Goal: Information Seeking & Learning: Check status

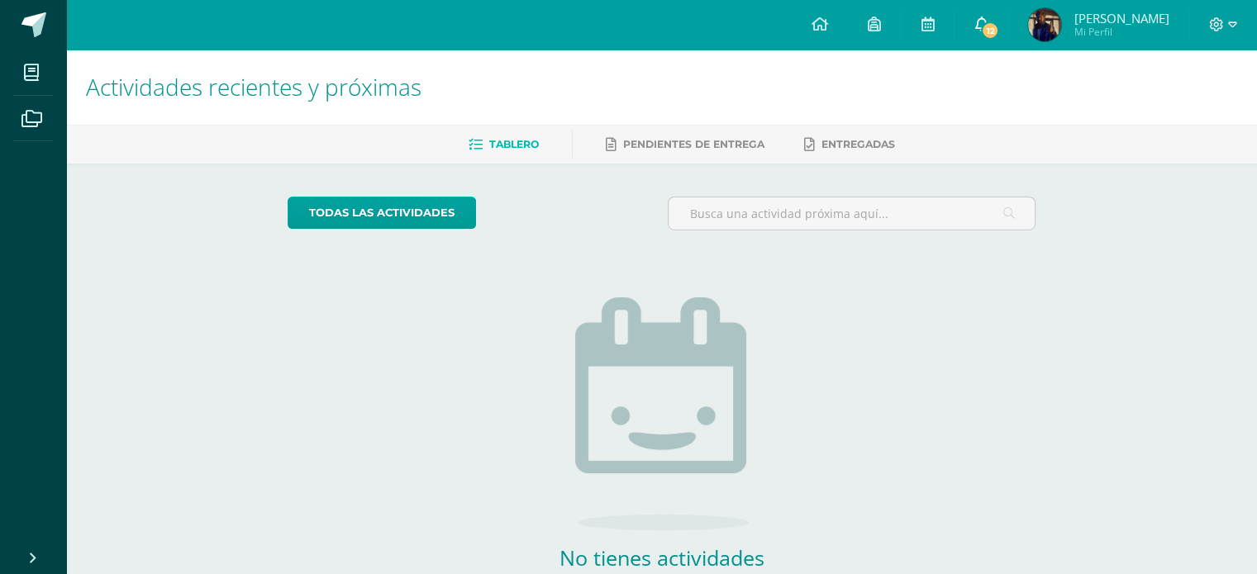
click at [1005, 23] on link "12" at bounding box center [981, 25] width 53 height 50
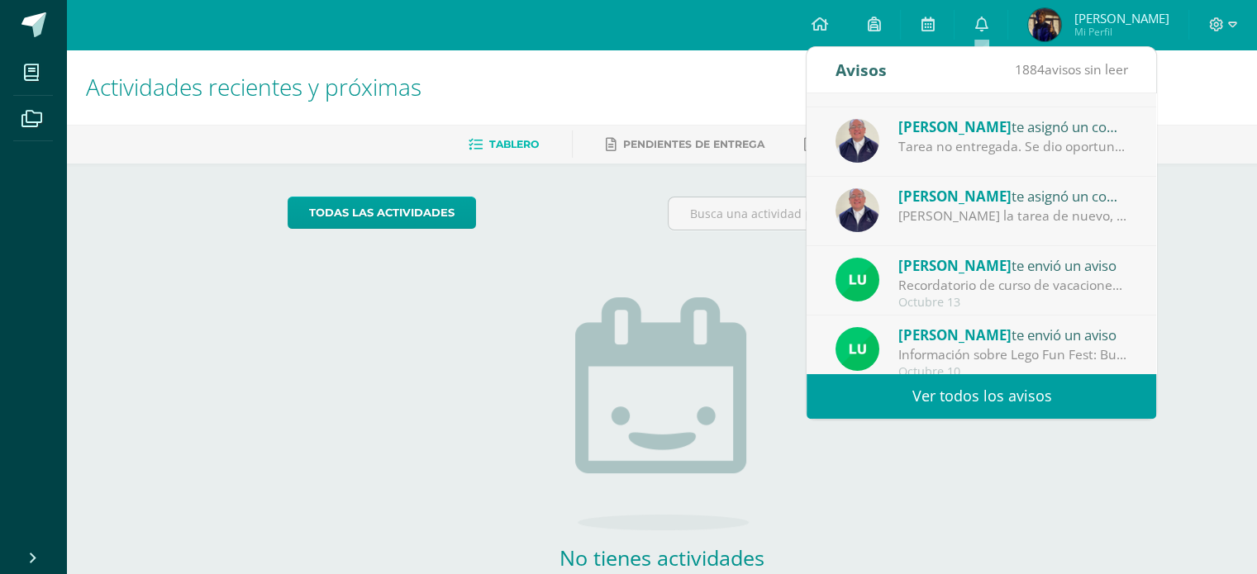
scroll to position [56, 0]
click at [923, 194] on span "[PERSON_NAME]" at bounding box center [955, 195] width 113 height 19
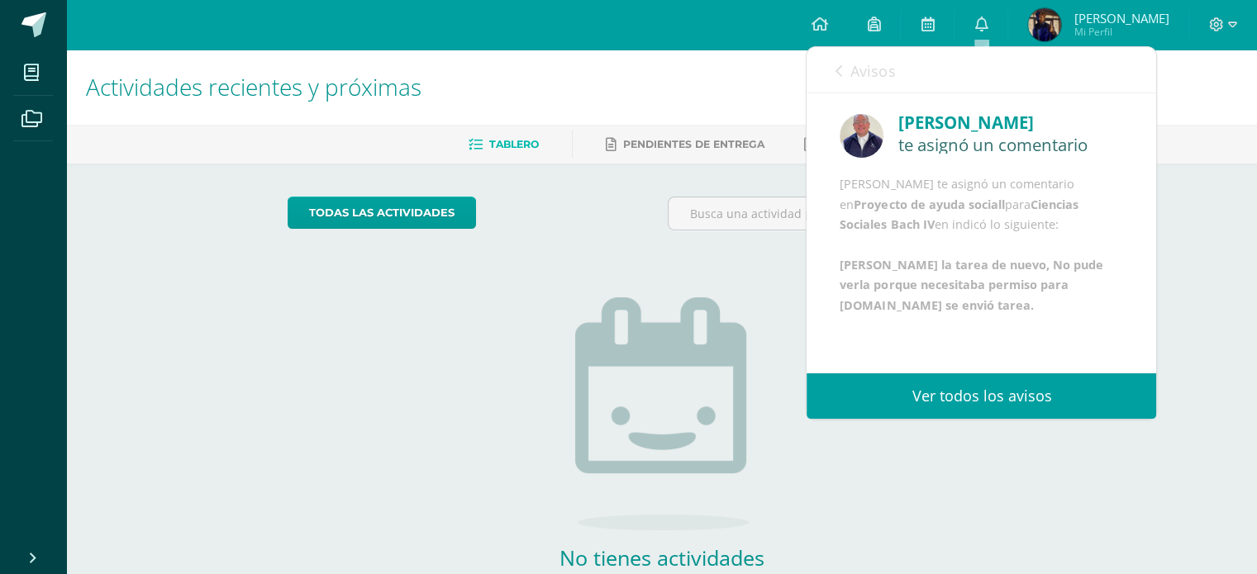
scroll to position [40, 0]
click at [897, 240] on div "ERICK ECHEVERRÍA te asignó un comentario en Proyecto de ayuda sociall para Cien…" at bounding box center [982, 244] width 284 height 141
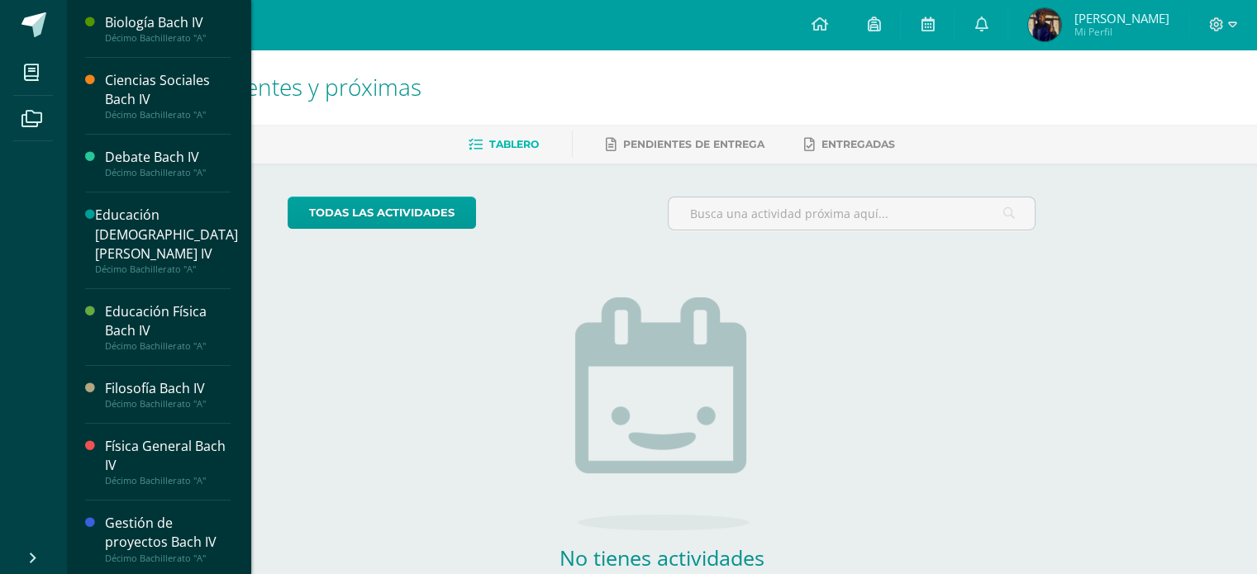
click at [121, 82] on div "Ciencias Sociales Bach IV" at bounding box center [168, 90] width 126 height 38
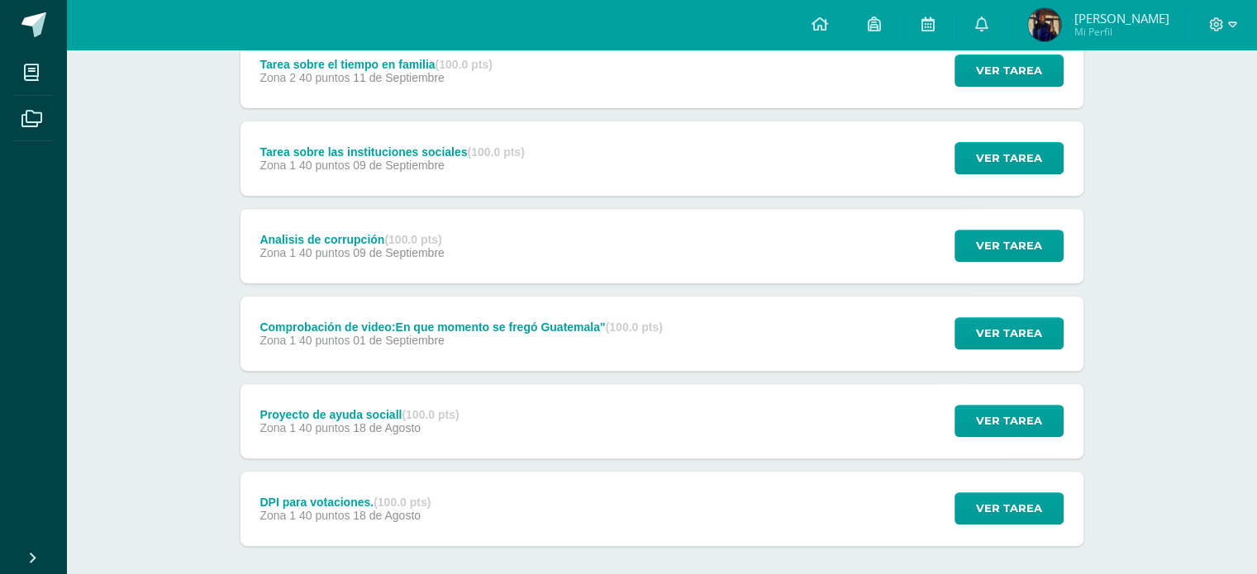
scroll to position [612, 0]
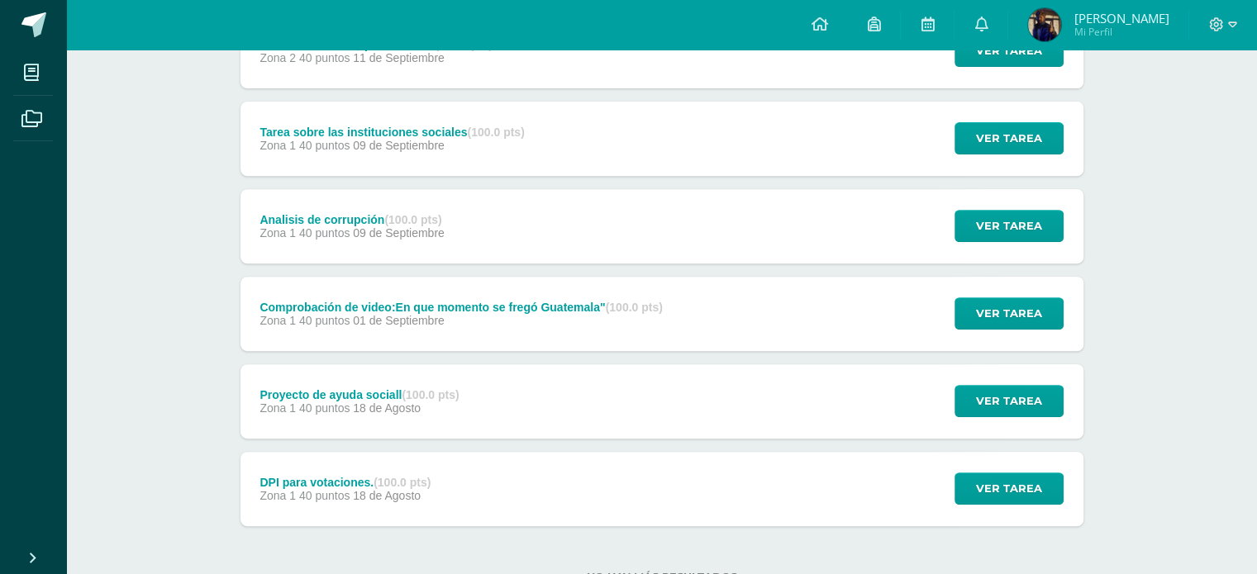
click at [523, 403] on div "Proyecto de ayuda sociall (100.0 pts) Zona 1 40 puntos [DATE][PERSON_NAME] Ver …" at bounding box center [662, 402] width 843 height 74
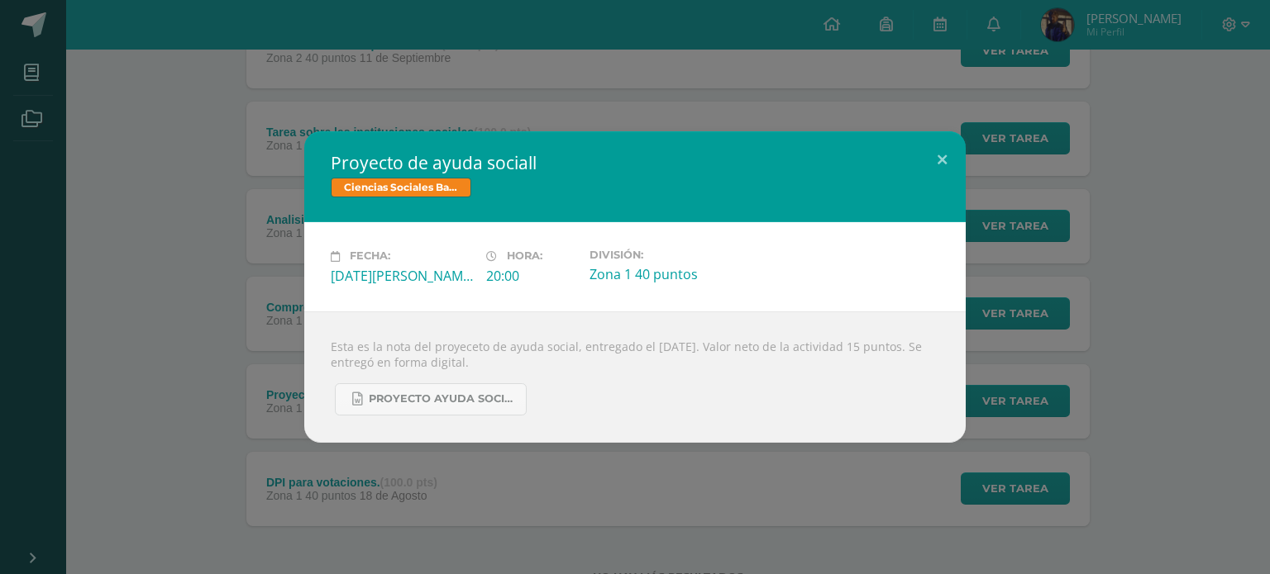
click at [235, 330] on div "Proyecto de ayuda sociall Ciencias Sociales [PERSON_NAME] IV Fecha: [DATE][PERS…" at bounding box center [635, 286] width 1256 height 311
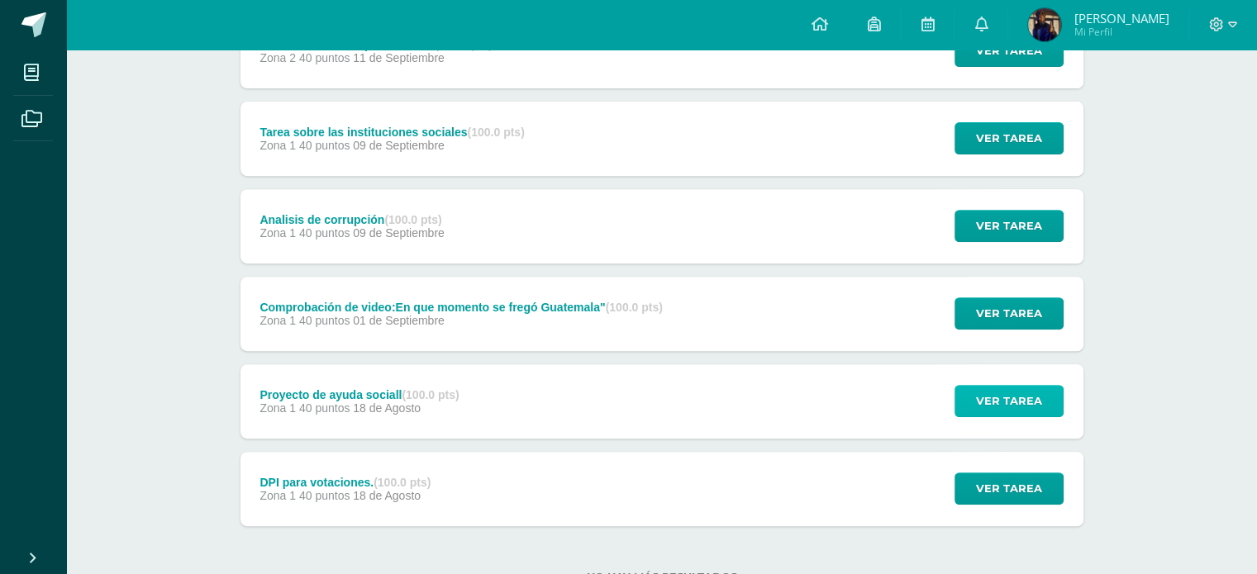
click at [959, 409] on button "Ver tarea" at bounding box center [1009, 401] width 109 height 32
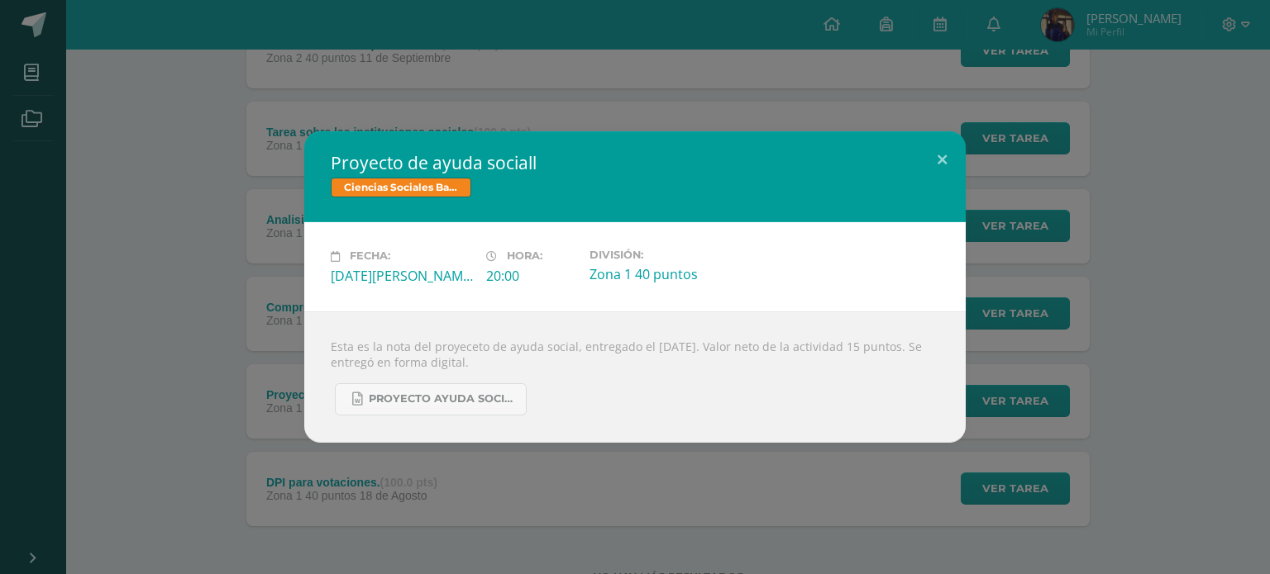
click at [200, 286] on div "Proyecto de ayuda sociall Ciencias Sociales [PERSON_NAME] IV Fecha: [DATE][PERS…" at bounding box center [635, 286] width 1256 height 311
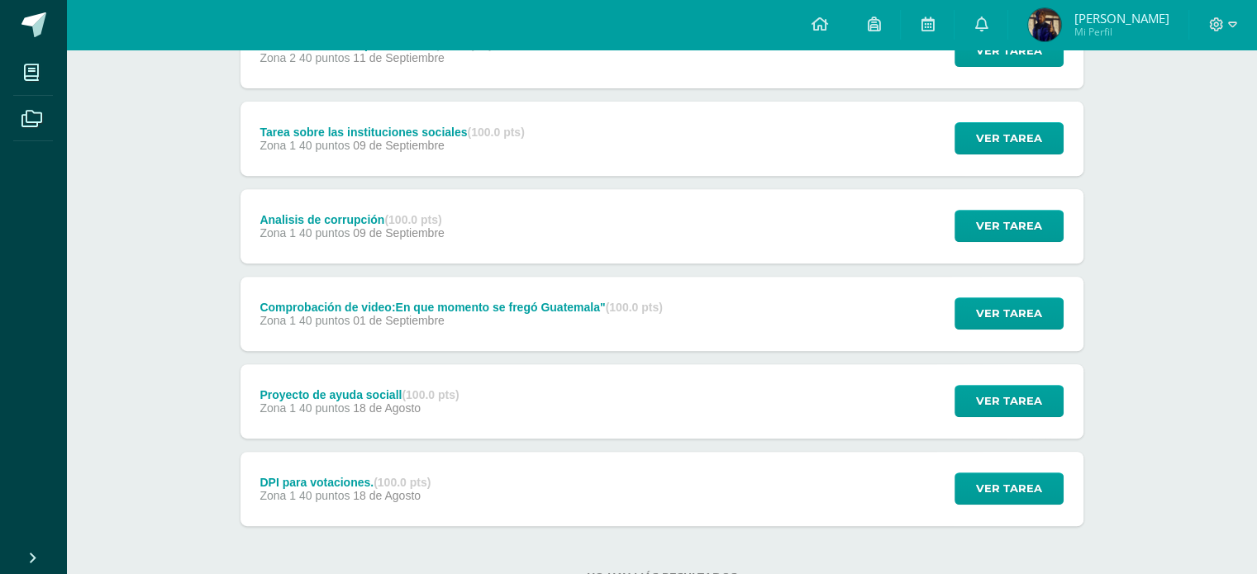
click at [328, 337] on div "Comprobación de video:En que momento se fregó Guatemala" (100.0 pts) Zona 1 40 …" at bounding box center [462, 314] width 442 height 74
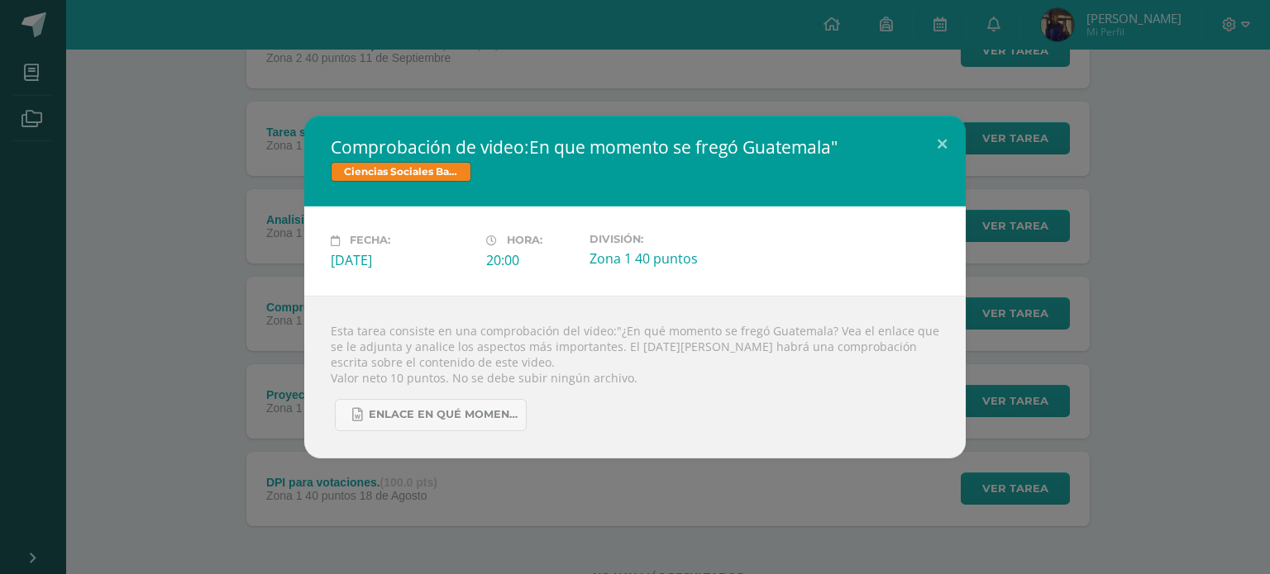
click at [169, 270] on div "Comprobación de video:En que momento se fregó Guatemala" Ciencias Sociales [PER…" at bounding box center [635, 287] width 1256 height 342
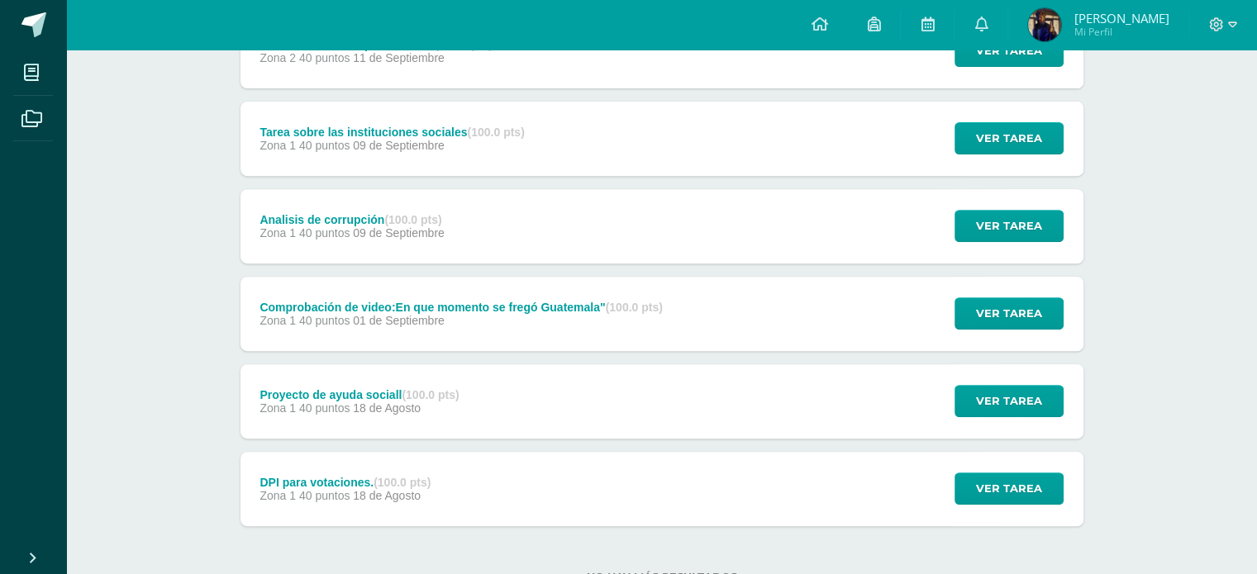
click at [307, 248] on div "Analisis de corrupción (100.0 pts) Zona 1 40 puntos [DATE]" at bounding box center [353, 226] width 224 height 74
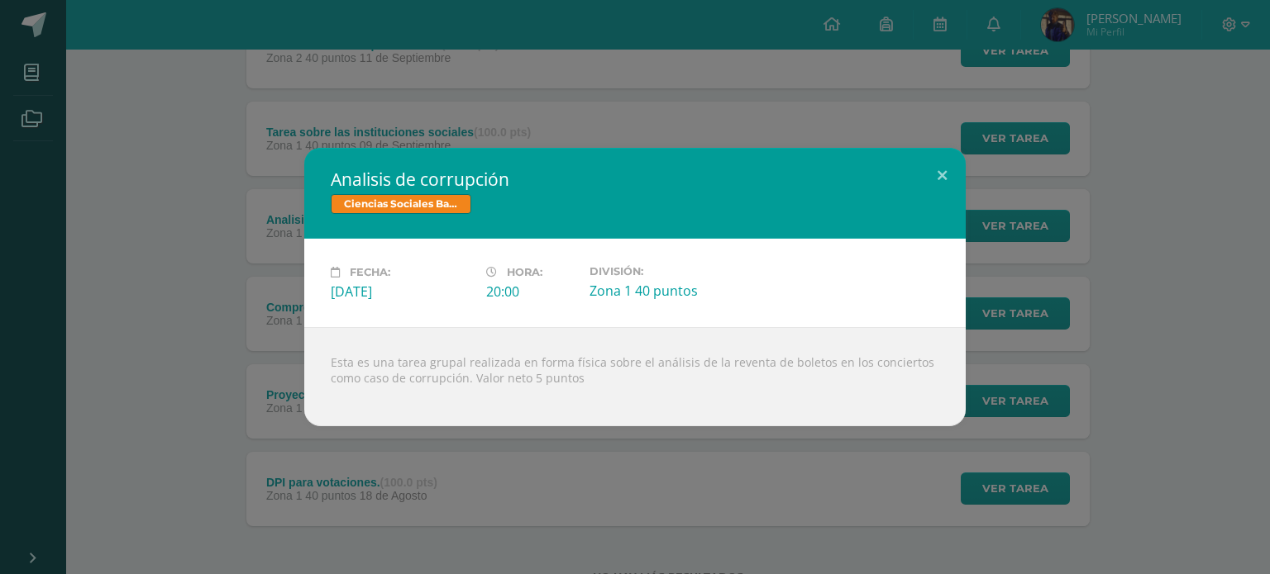
click at [185, 200] on div "Analisis de corrupción Ciencias Sociales [PERSON_NAME] IV Fecha: [DATE] Hora: 2…" at bounding box center [635, 287] width 1256 height 279
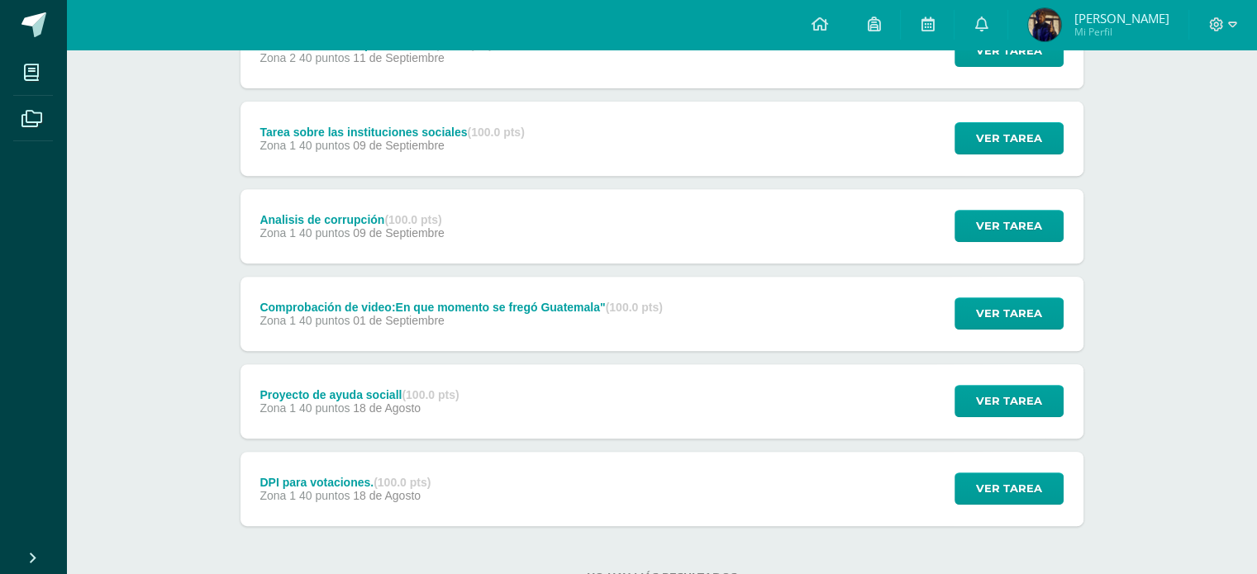
click at [323, 134] on div "Tarea sobre las instituciones sociales (100.0 pts)" at bounding box center [392, 132] width 265 height 13
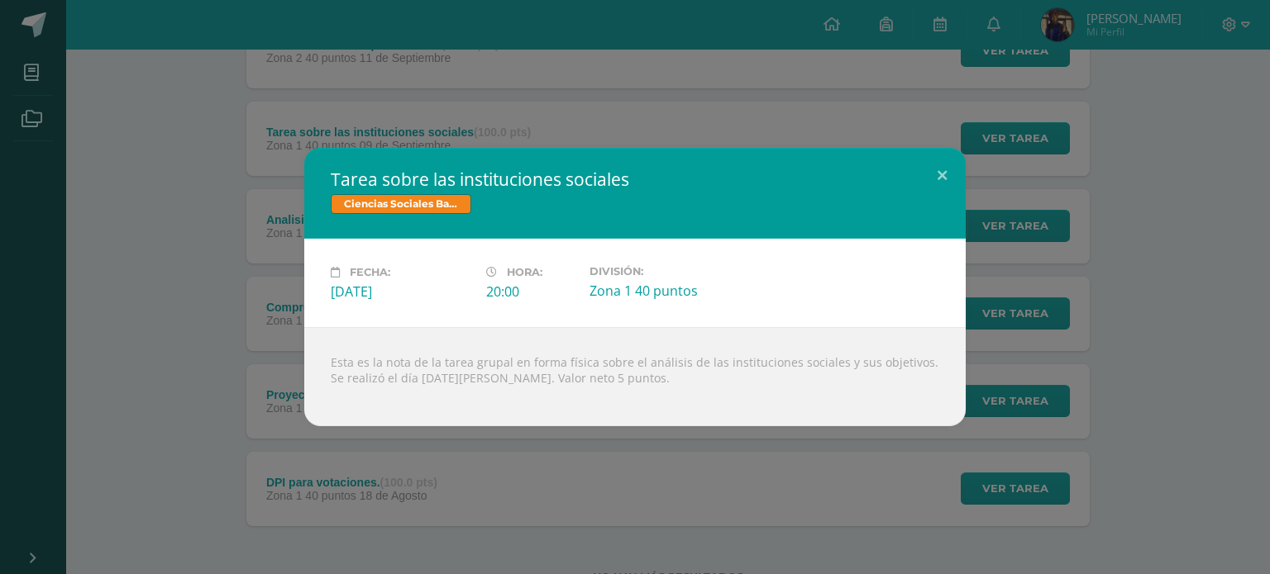
click at [228, 132] on div "Tarea sobre las instituciones sociales Ciencias Sociales [PERSON_NAME] IV Fecha…" at bounding box center [635, 287] width 1270 height 574
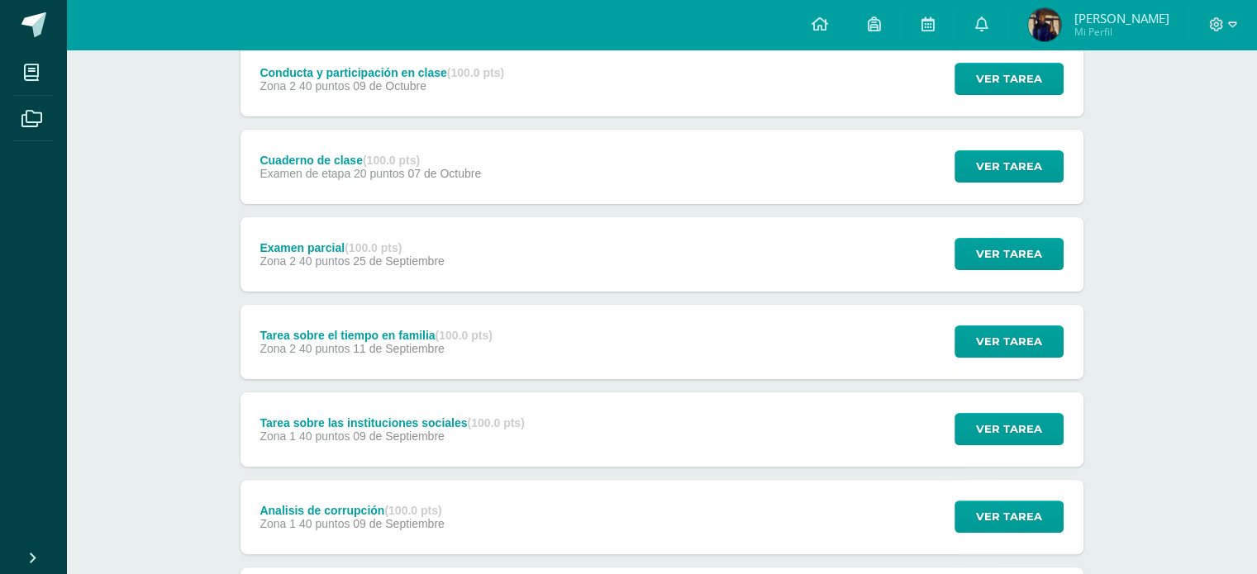
scroll to position [317, 0]
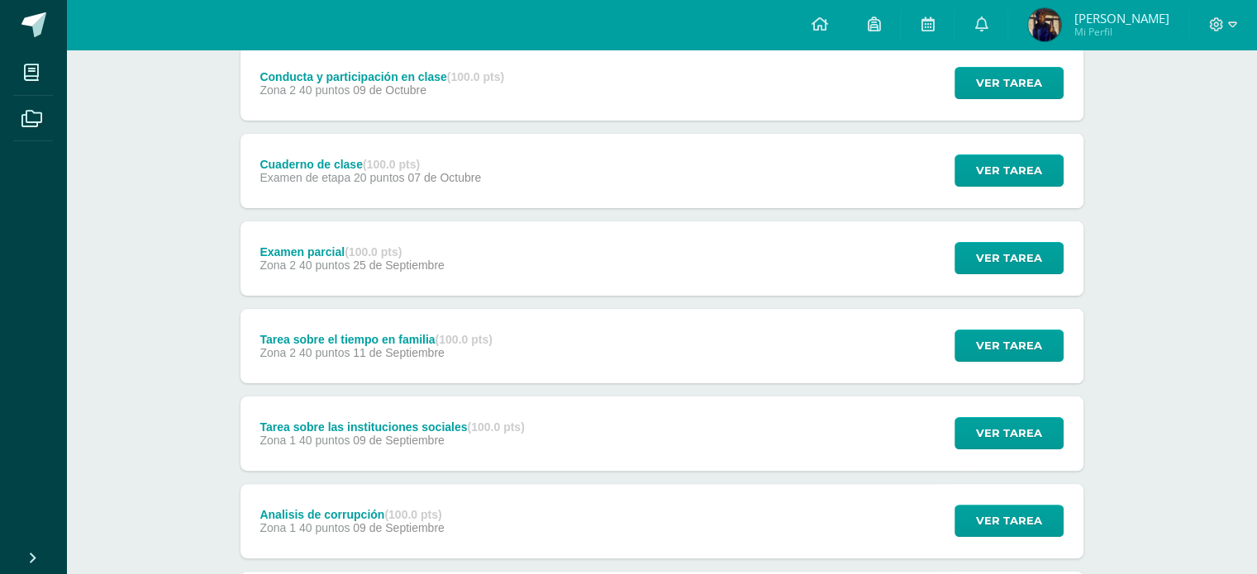
click at [292, 260] on span "Zona 2 40 puntos" at bounding box center [305, 265] width 90 height 13
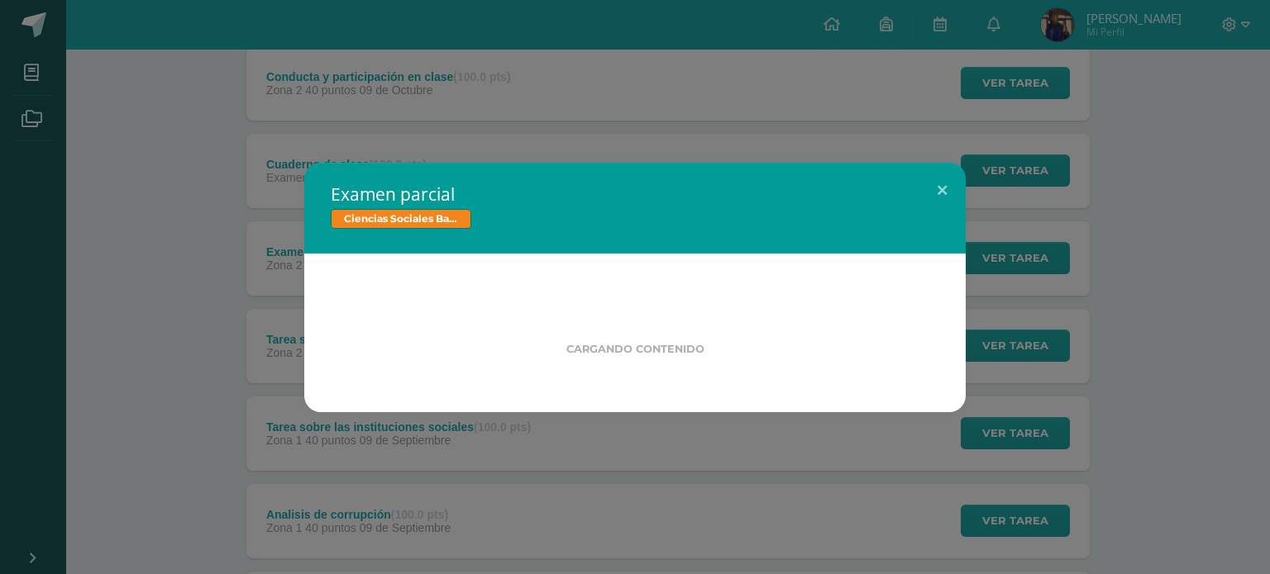
click at [163, 191] on div "Examen parcial Ciencias Sociales [PERSON_NAME] IV Cargando contenido" at bounding box center [635, 288] width 1256 height 250
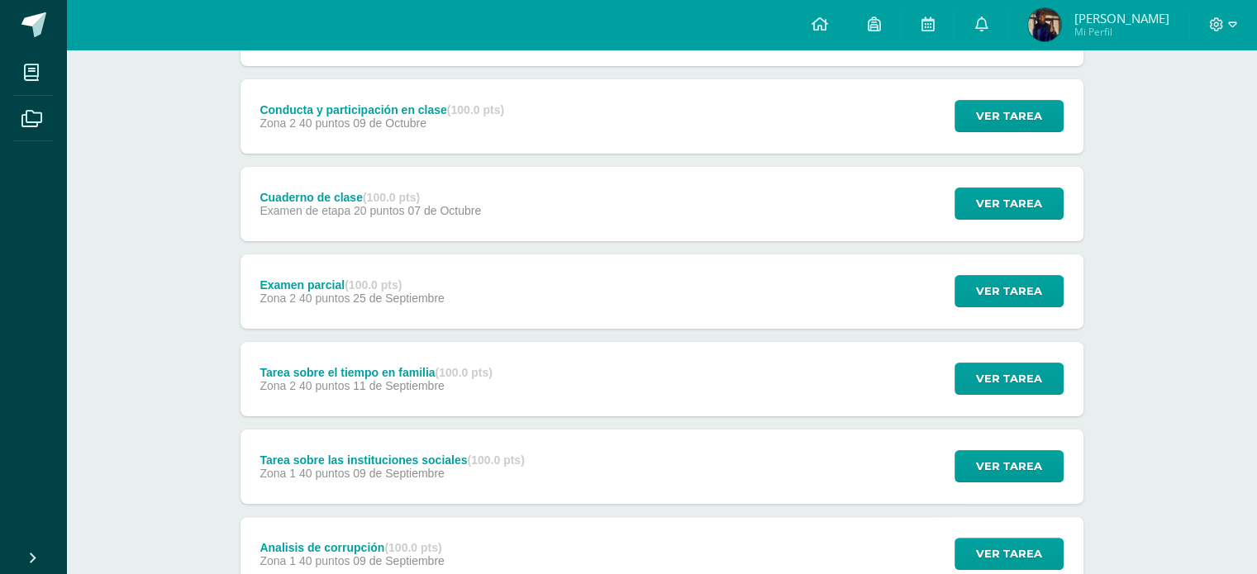
scroll to position [674, 0]
